Goal: Task Accomplishment & Management: Manage account settings

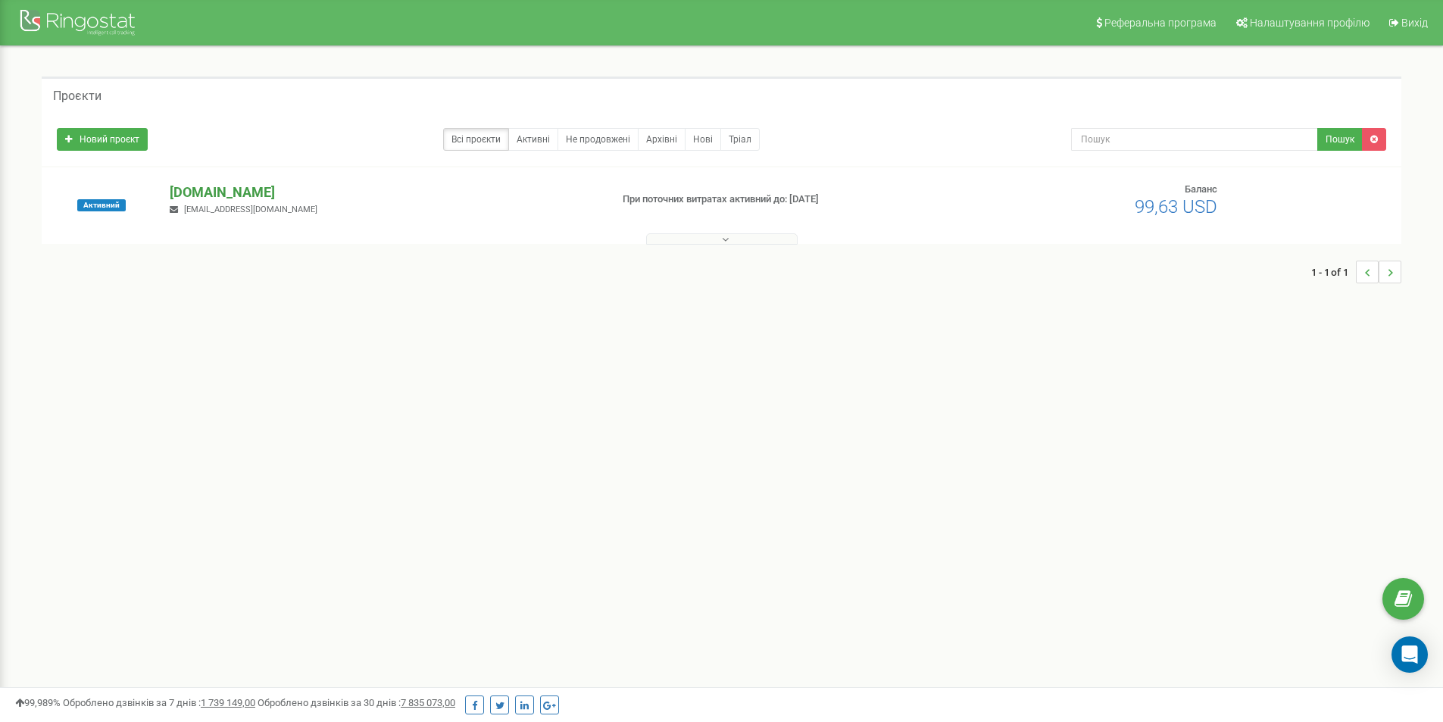
click at [206, 195] on p "[DOMAIN_NAME]" at bounding box center [384, 193] width 428 height 20
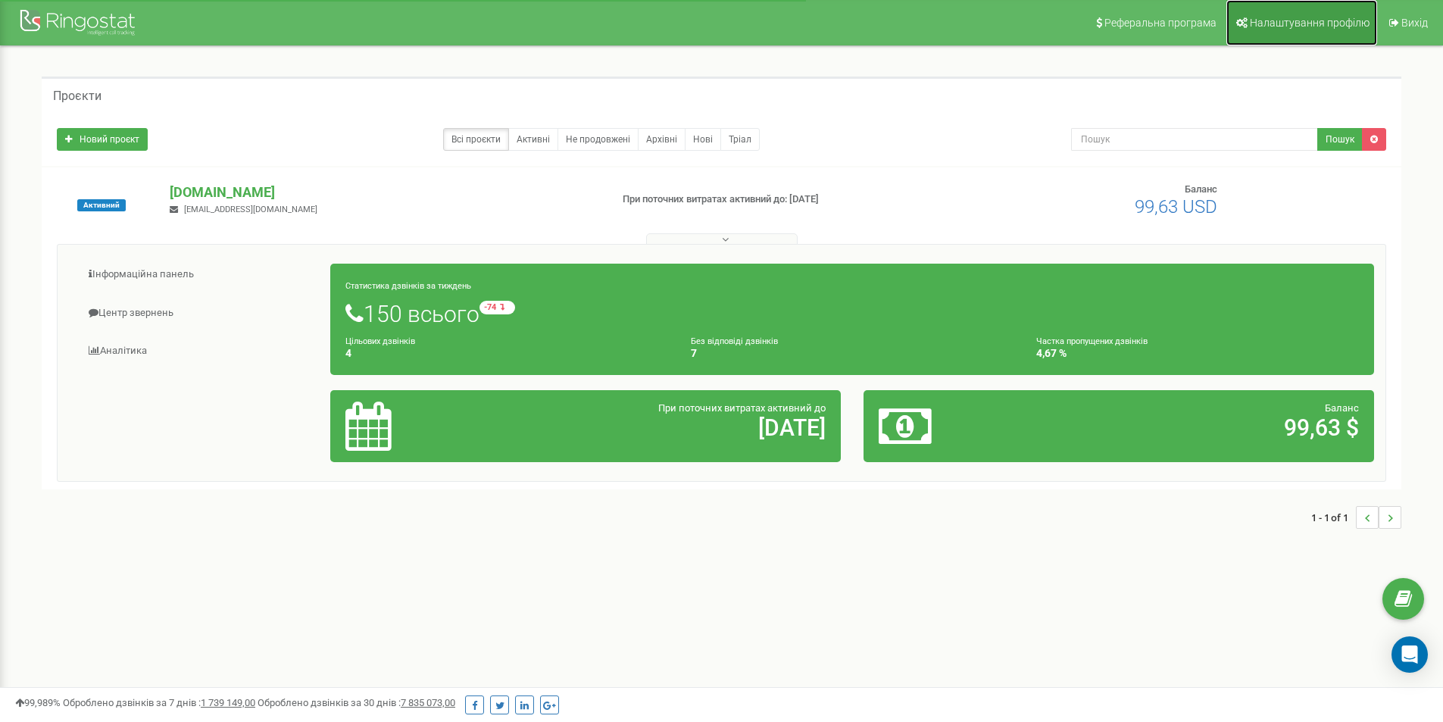
click at [1328, 32] on link "Налаштування профілю" at bounding box center [1302, 22] width 151 height 45
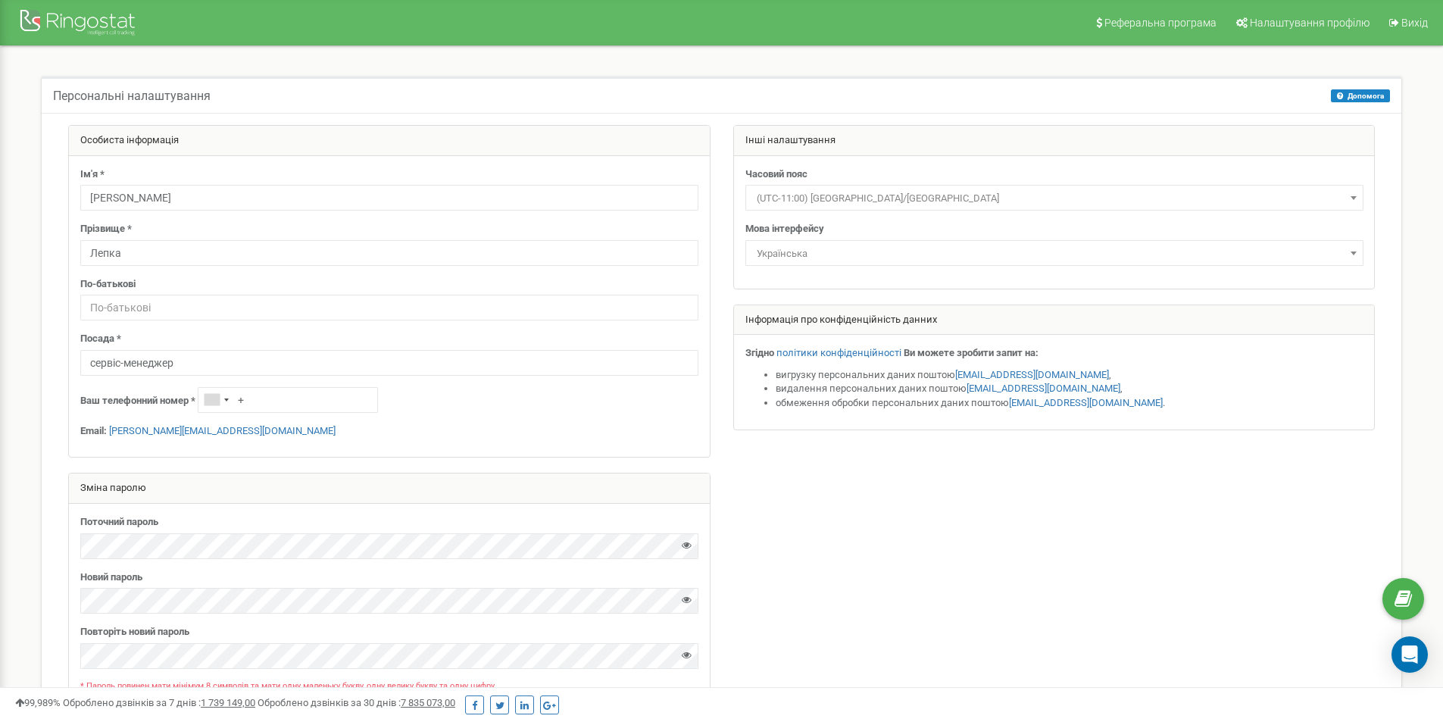
click at [155, 211] on div "Ім'я * Ліза Прізвище * Лепка По-батькові Посада * сервіс-менеджер Ваш телефонни…" at bounding box center [389, 307] width 641 height 302
click at [143, 194] on input "Ліза" at bounding box center [389, 198] width 618 height 26
click at [130, 263] on input "Лепка" at bounding box center [389, 253] width 618 height 26
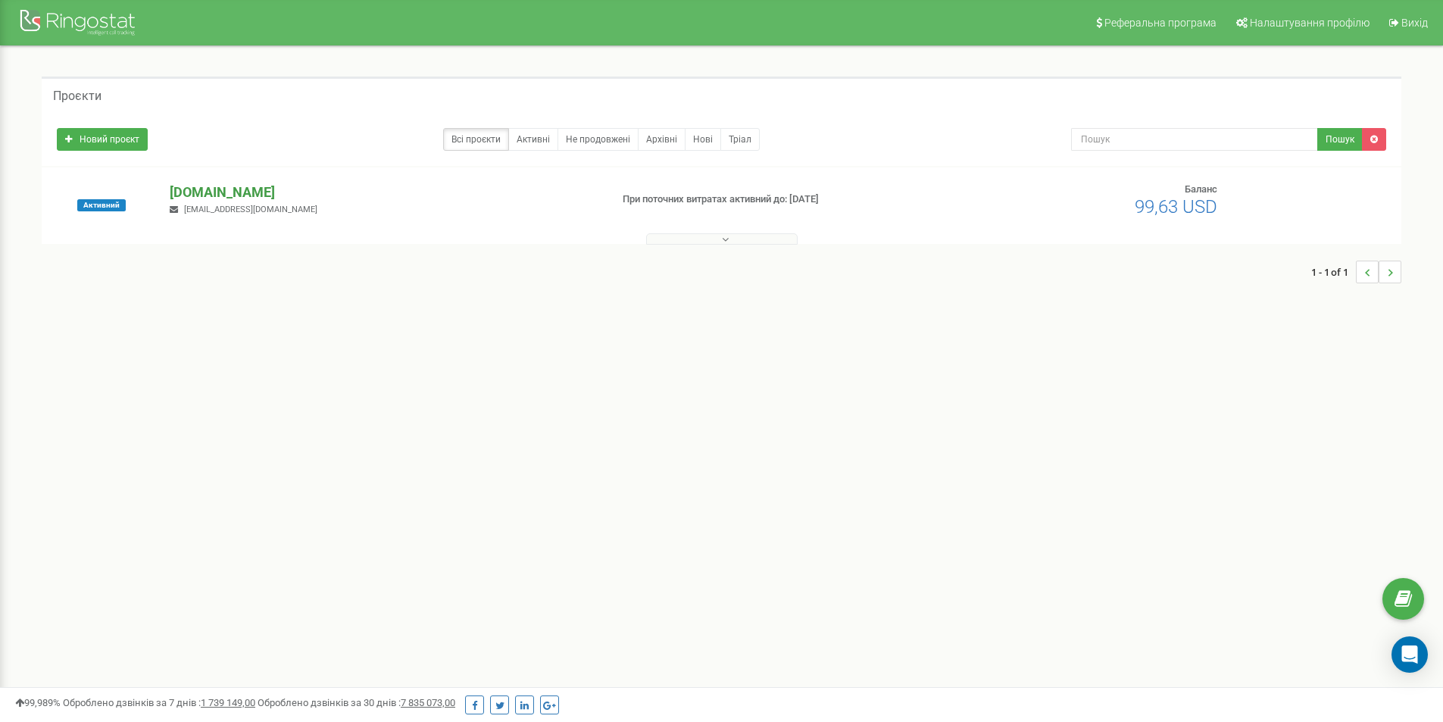
click at [200, 192] on p "[DOMAIN_NAME]" at bounding box center [384, 193] width 428 height 20
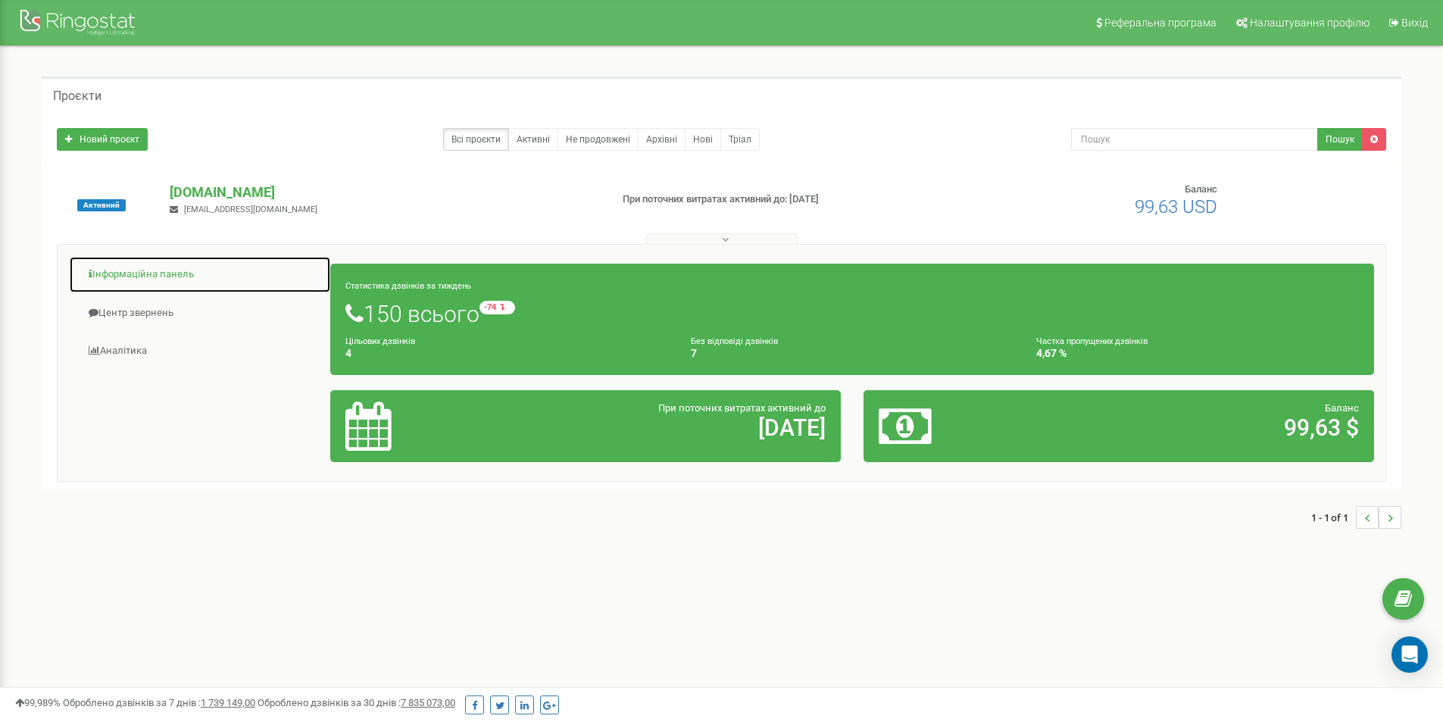
click at [128, 280] on link "Інформаційна панель" at bounding box center [200, 274] width 262 height 37
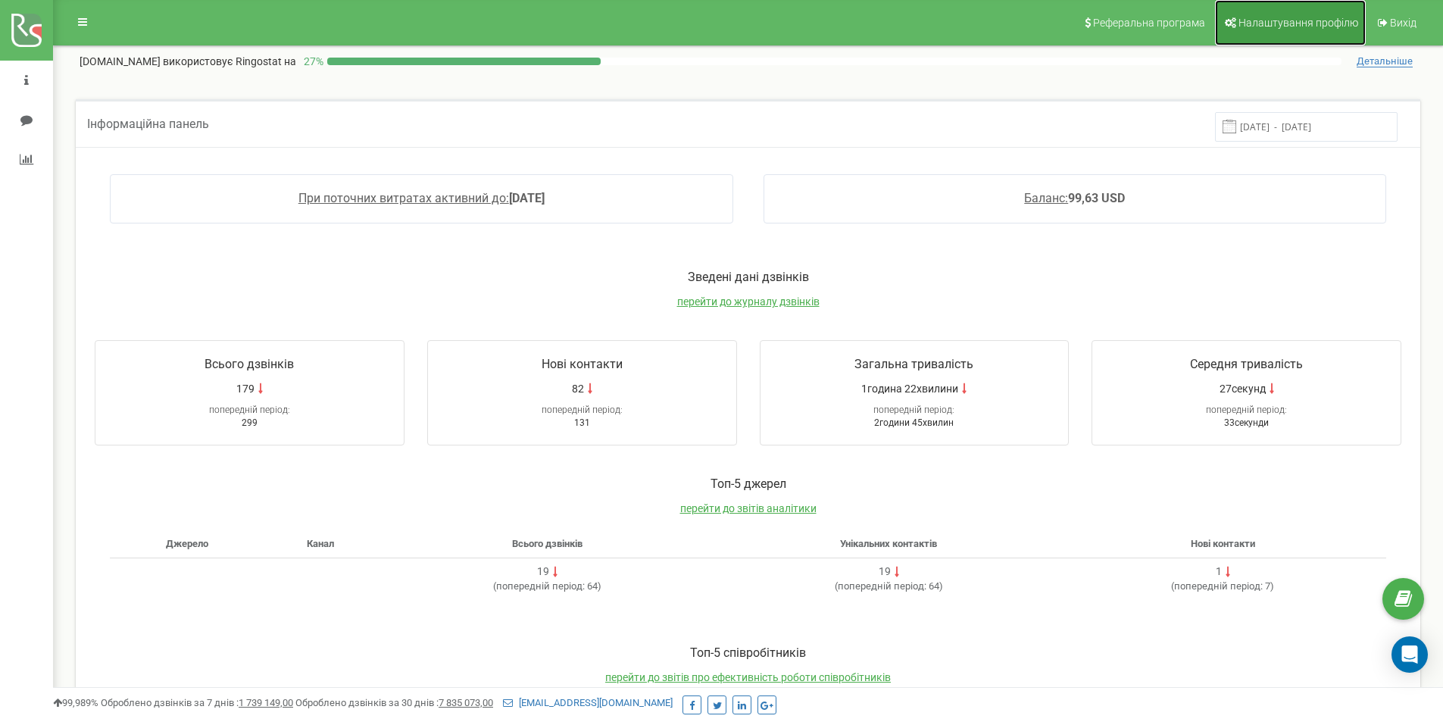
click at [1260, 25] on span "Налаштування профілю" at bounding box center [1299, 23] width 120 height 12
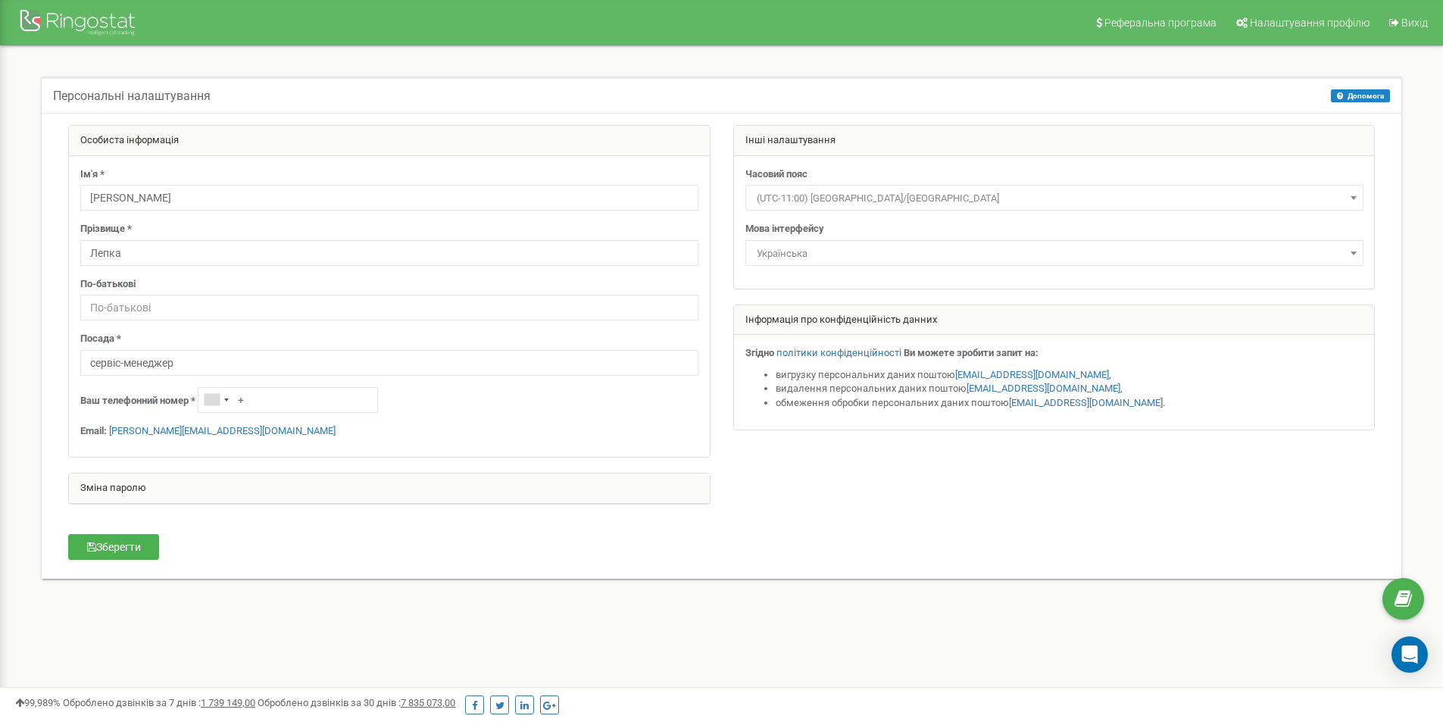
click at [152, 503] on div "Зміна паролю" at bounding box center [389, 489] width 641 height 30
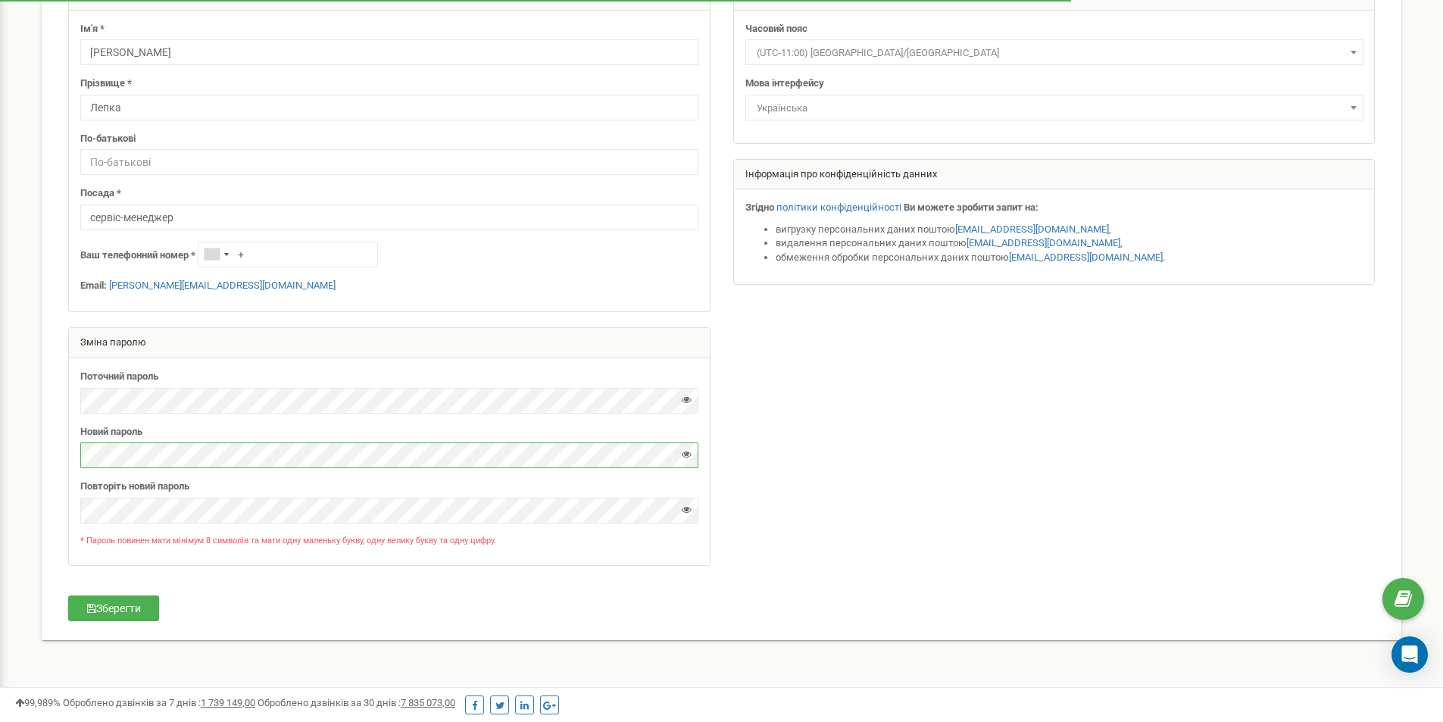
scroll to position [148, 0]
click at [108, 376] on label "Поточний пароль" at bounding box center [119, 374] width 78 height 14
click at [104, 523] on div "Поточний пароль Новий пароль" at bounding box center [389, 459] width 641 height 207
click at [115, 603] on button "Зберегти" at bounding box center [113, 606] width 91 height 26
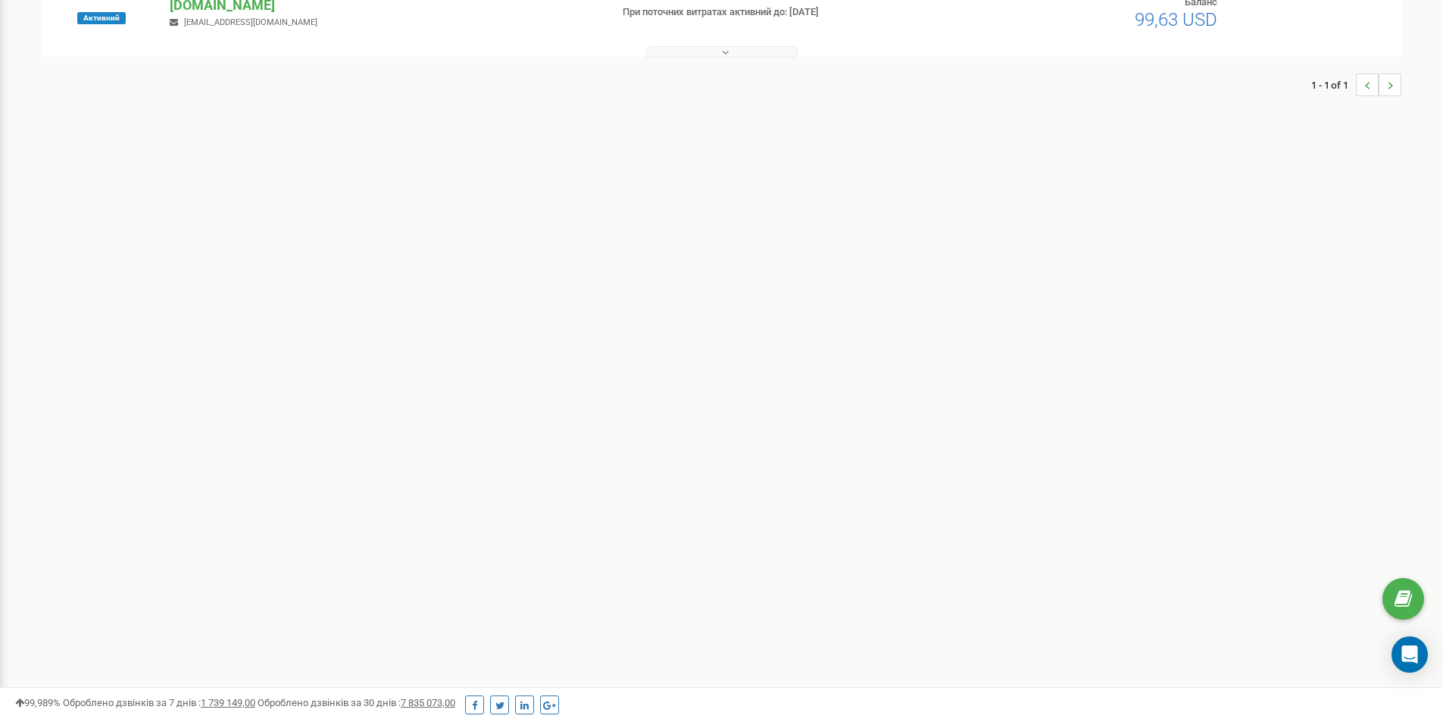
scroll to position [83, 0]
